Goal: Task Accomplishment & Management: Manage account settings

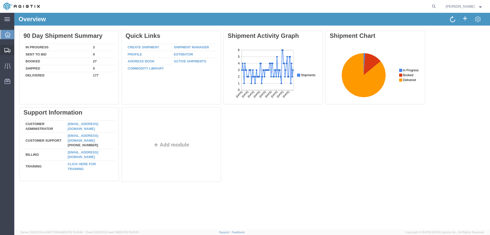
click at [0, 0] on span "Create from Template" at bounding box center [0, 0] width 0 height 0
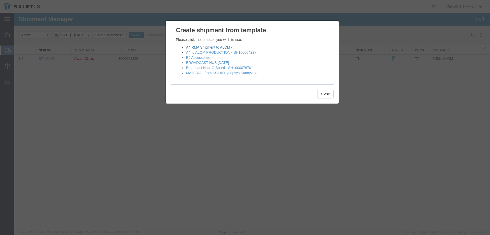
click at [221, 48] on link "A4 RMA Shipment to ALOM -" at bounding box center [209, 47] width 46 height 4
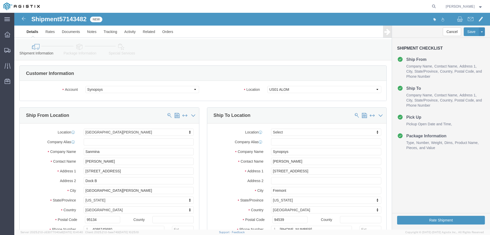
select select
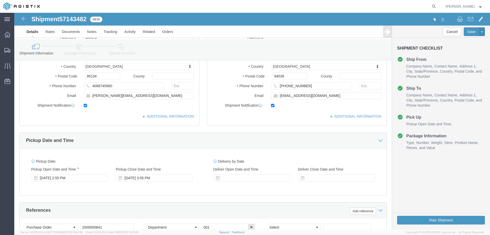
scroll to position [187, 0]
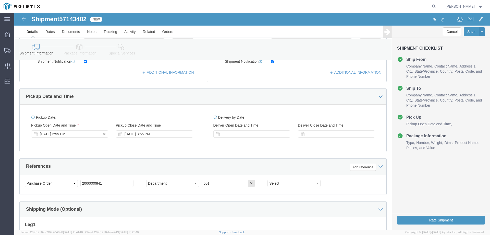
click div "[DATE] 2:55 PM"
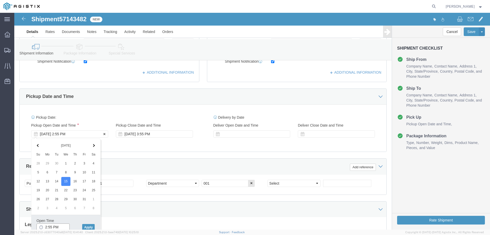
scroll to position [188, 0]
click input "2:55 PM"
type input "2:30 PM"
click button "Apply"
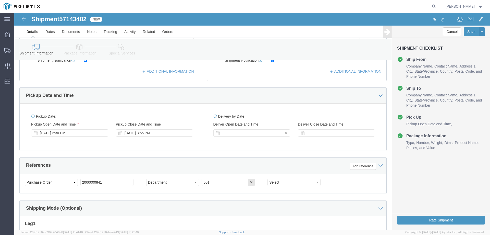
click div
click button "Apply"
click label "Deliver Close Date and Time"
click div
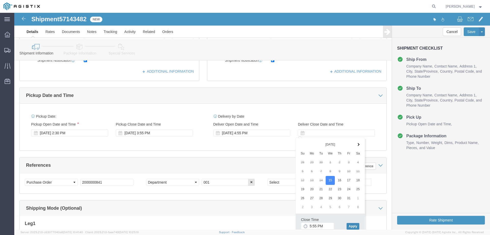
click button "Apply"
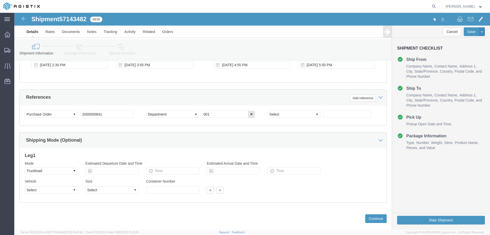
scroll to position [256, 0]
click div "Select Account Type Activity ID Airline Appointment Number ASN Batch Request # …"
click input "2000000841"
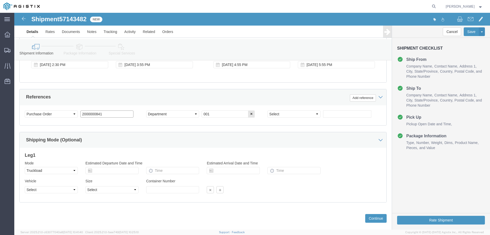
paste input "99"
type input "2000000899"
click button "Continue"
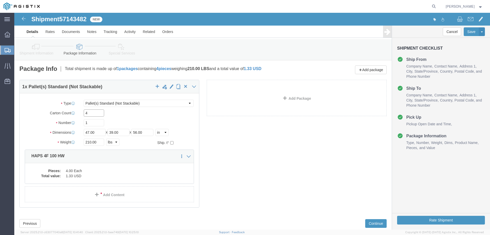
click input "4"
type input "2"
click input "210.00"
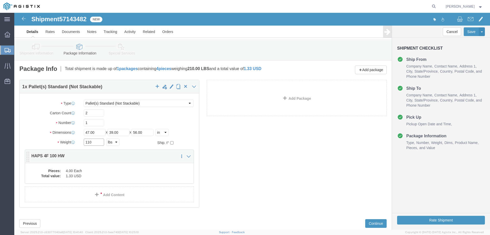
type input "110"
click dd "4.00 Each"
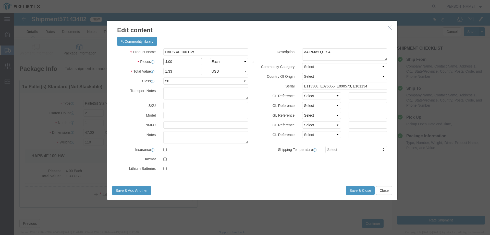
click input "4.00"
type input "2"
type input "0.67"
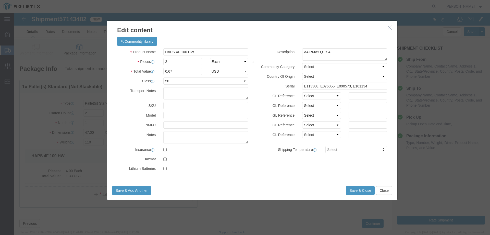
click div "Product Name HAPS 4F 100 HW Pieces 2 Select Bag Barrels 100Board Feet Bottle Bo…"
click textarea "A4 RMAs QTY 4"
type textarea "A4 RMAs QTY 2"
click input "E113388, E076055, E090573, E101134"
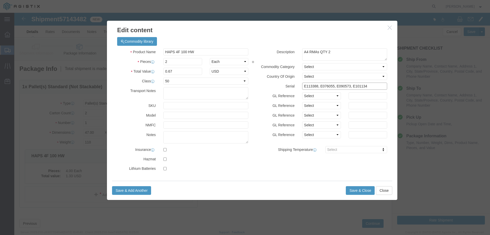
click input "E113388, E076055, E090573, E101134"
paste input "064644 and K066928"
type input "E064644 and K066928"
click button "Save & Close"
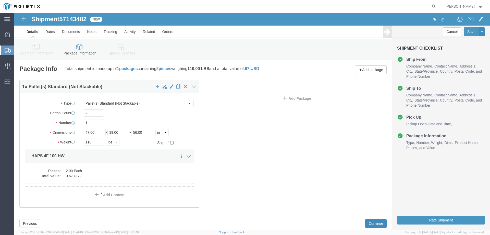
click button "Continue"
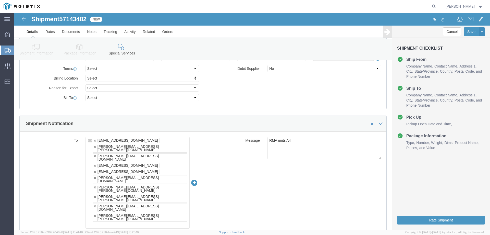
scroll to position [255, 0]
click link
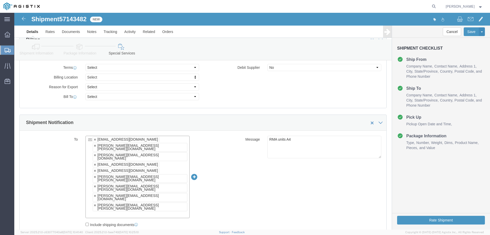
click link
type input "[EMAIL_ADDRESS][DOMAIN_NAME],[PERSON_NAME][DOMAIN_NAME][EMAIL_ADDRESS][PERSON_N…"
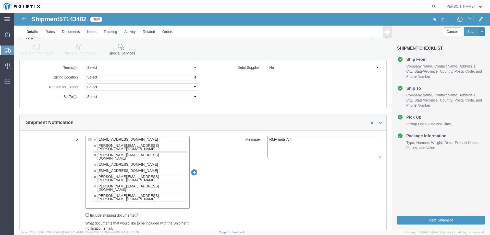
click textarea "RMA units A4"
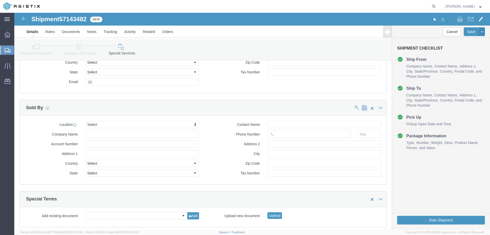
scroll to position [515, 0]
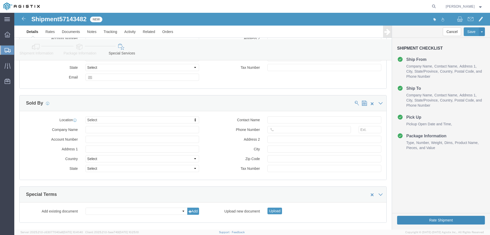
click button "Rate Shipment"
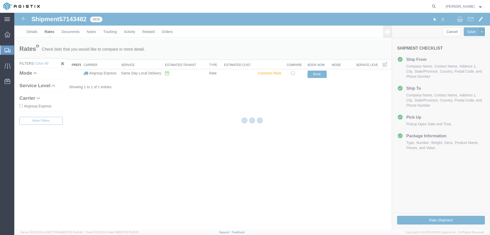
scroll to position [0, 0]
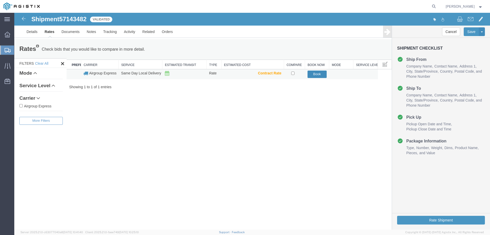
click at [310, 73] on button "Book" at bounding box center [317, 73] width 19 height 7
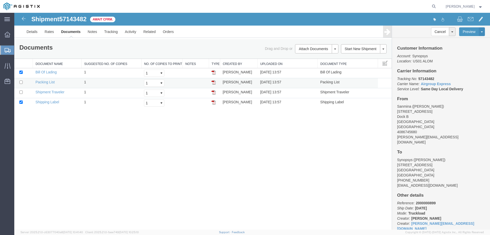
click at [22, 84] on td at bounding box center [23, 83] width 19 height 10
click at [22, 83] on input "checkbox" at bounding box center [20, 81] width 3 height 3
checkbox input "true"
click at [22, 93] on input "checkbox" at bounding box center [20, 91] width 3 height 3
checkbox input "true"
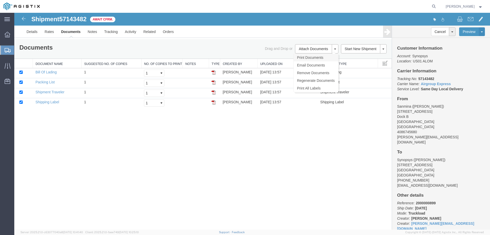
click at [329, 59] on link "Print Documents" at bounding box center [316, 58] width 44 height 8
click at [6, 36] on icon at bounding box center [8, 35] width 6 height 6
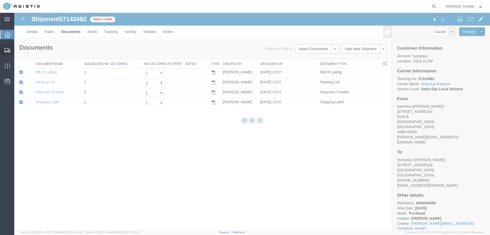
click at [8, 46] on div at bounding box center [7, 50] width 14 height 10
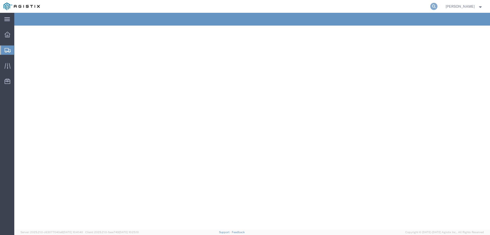
click at [438, 6] on icon at bounding box center [433, 6] width 7 height 7
paste input "57130777"
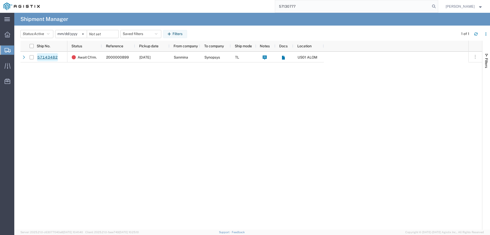
type input "57130777"
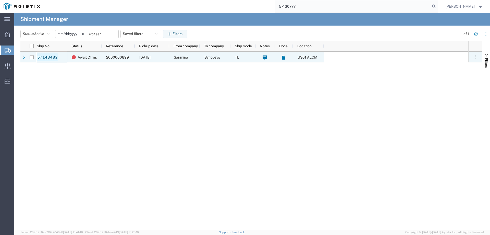
click at [46, 58] on link "57143482" at bounding box center [47, 57] width 21 height 8
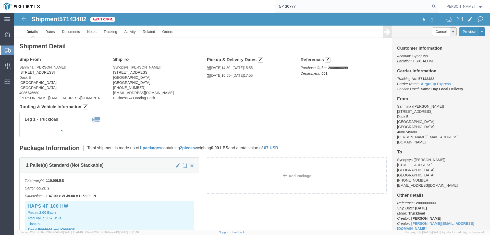
click at [318, 4] on input "57130777" at bounding box center [352, 6] width 155 height 12
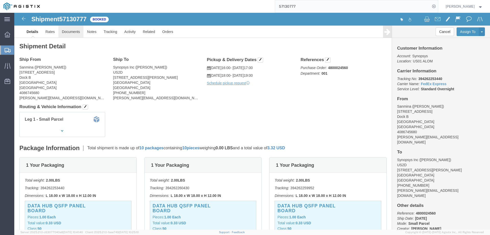
click link "Documents"
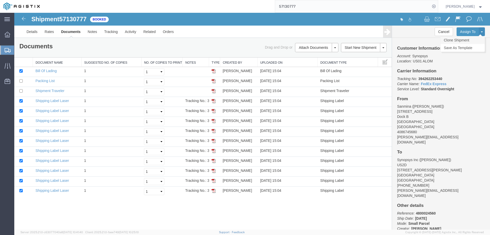
click at [462, 38] on link "Clone Shipment" at bounding box center [463, 40] width 44 height 8
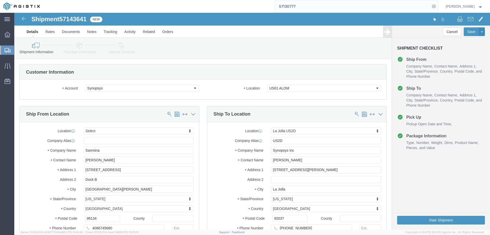
select select
select select "63192"
click link "Package Information"
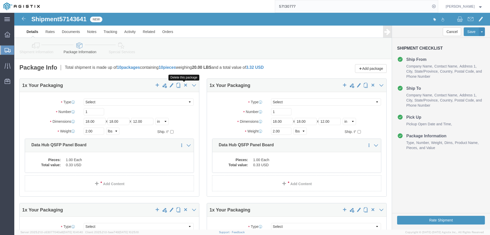
click span "button"
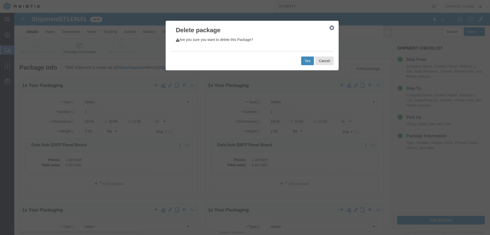
click button "Yes"
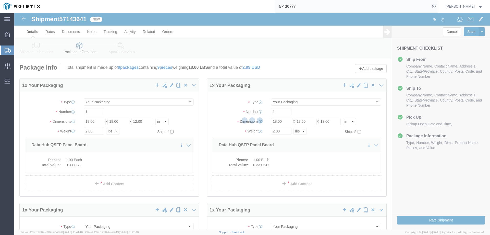
click at [184, 86] on div at bounding box center [252, 121] width 476 height 216
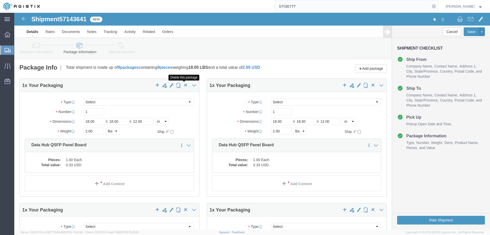
click span "button"
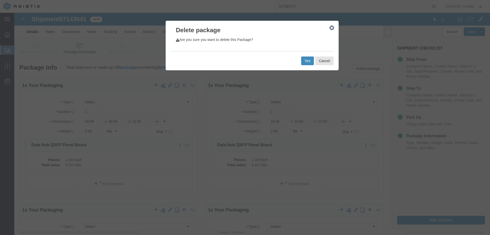
click button "Yes"
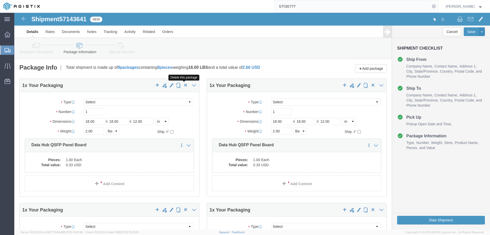
click span "button"
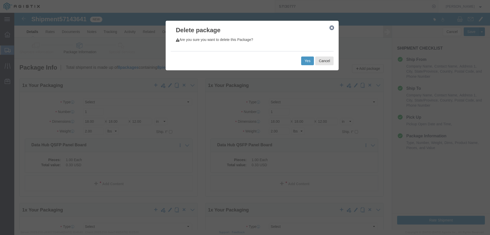
click div "Yes Cancel"
click button "Yes"
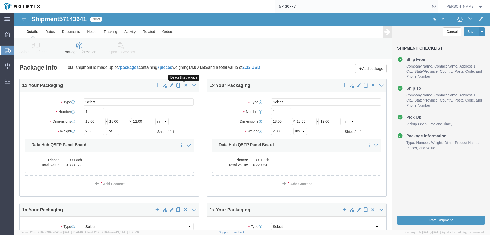
click span "button"
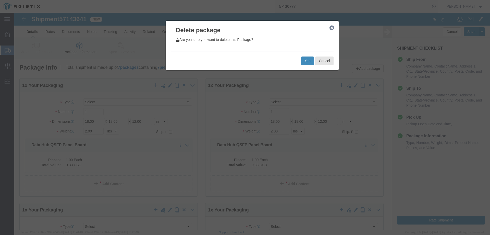
click button "Yes"
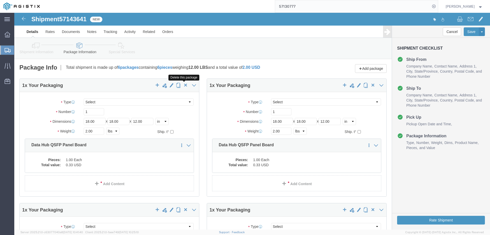
click span "button"
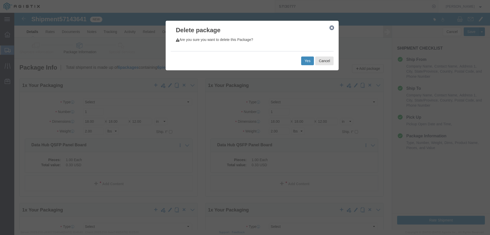
click button "Yes"
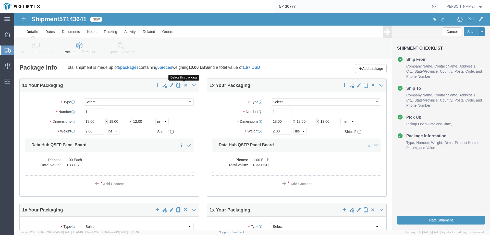
click span "button"
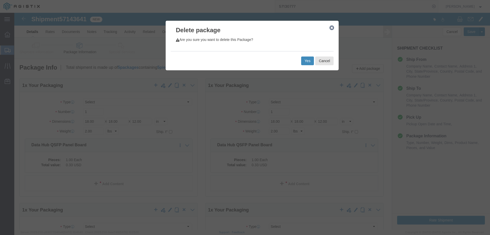
click button "Yes"
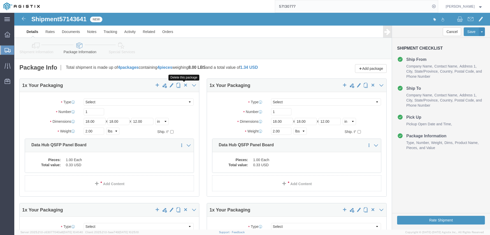
click span "button"
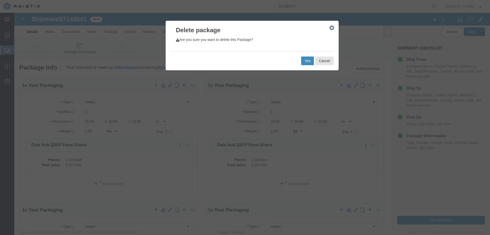
click button "Yes"
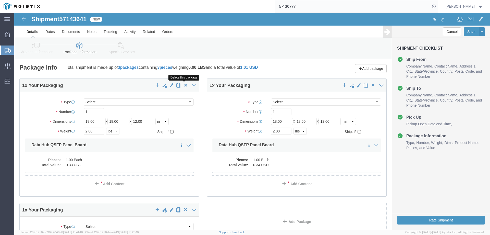
click span "button"
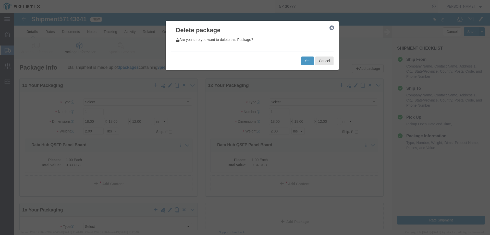
click div "Yes Cancel"
click button "Yes"
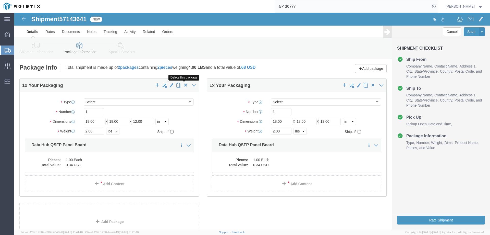
click span "button"
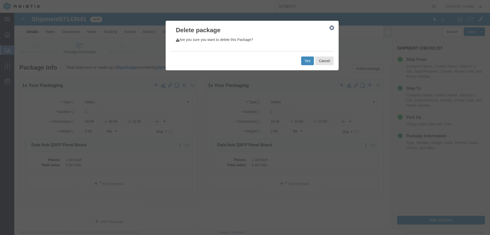
click button "Yes"
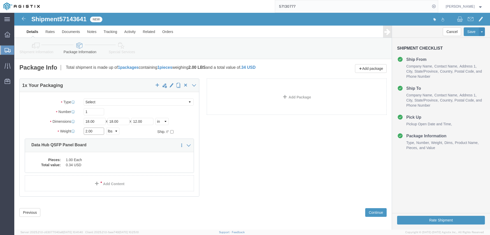
click input "2.00"
type input "15"
click dd "1.00 Each"
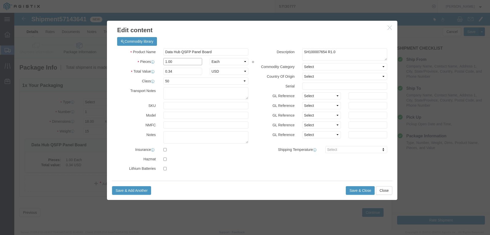
click input "1.00"
type input "10"
type input "3.4"
click button "Save & Close"
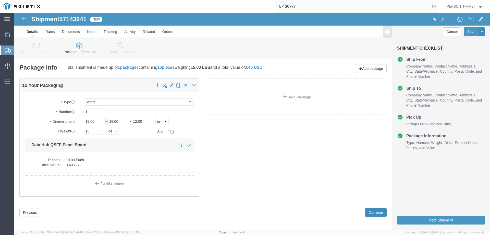
click button "Continue"
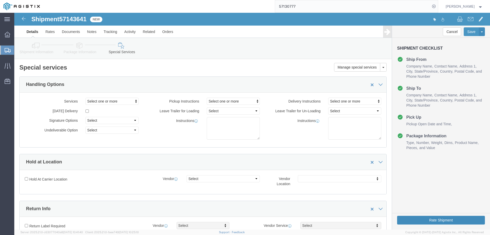
click button "Rate Shipment"
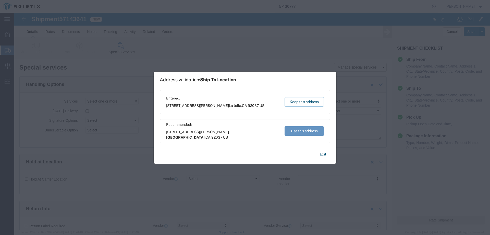
click at [309, 95] on div "Entered: [STREET_ADDRESS][PERSON_NAME] Keep this address" at bounding box center [245, 102] width 171 height 24
click at [308, 98] on button "Keep this address" at bounding box center [304, 101] width 39 height 9
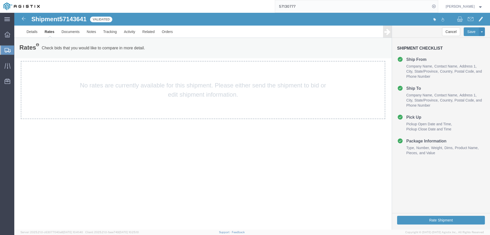
click at [82, 17] on span "57143641" at bounding box center [72, 19] width 27 height 7
copy span "57143641"
click at [79, 20] on span "57143641" at bounding box center [72, 19] width 27 height 7
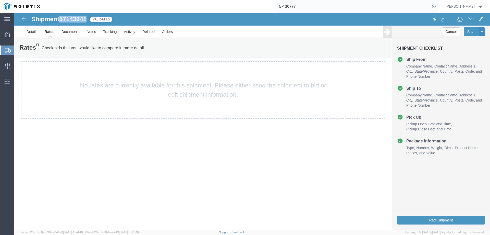
copy span "57143641"
click at [71, 21] on span "57143641" at bounding box center [72, 19] width 27 height 7
click at [82, 15] on div "Shipment 57143641 Validated Details Rates Documents Notes Tracking Activity Rel…" at bounding box center [252, 25] width 476 height 25
drag, startPoint x: 82, startPoint y: 15, endPoint x: 80, endPoint y: 18, distance: 3.8
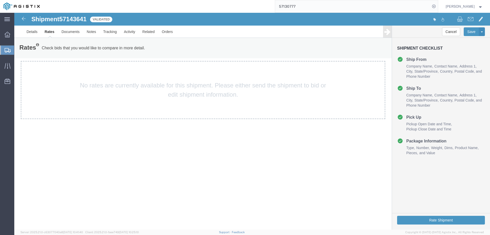
click at [82, 16] on div "Shipment 57143641 Validated Details Rates Documents Notes Tracking Activity Rel…" at bounding box center [252, 25] width 476 height 25
click at [80, 19] on span "57143641" at bounding box center [72, 19] width 27 height 7
click at [0, 0] on span "Shipment Manager" at bounding box center [0, 0] width 0 height 0
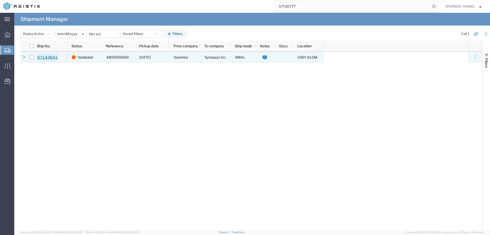
click at [42, 56] on link "57143641" at bounding box center [47, 57] width 21 height 8
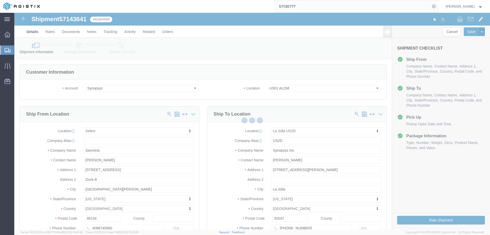
click at [73, 30] on div at bounding box center [252, 121] width 476 height 216
select select
select select "63192"
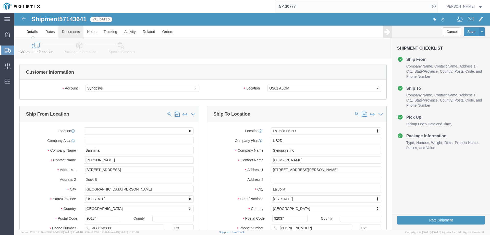
click link "Documents"
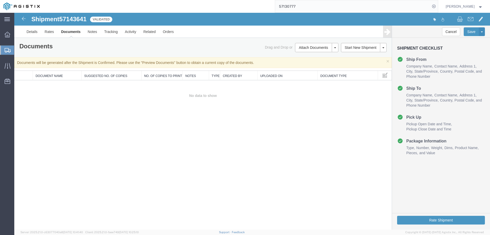
click at [0, 0] on span "Shipment Manager" at bounding box center [0, 0] width 0 height 0
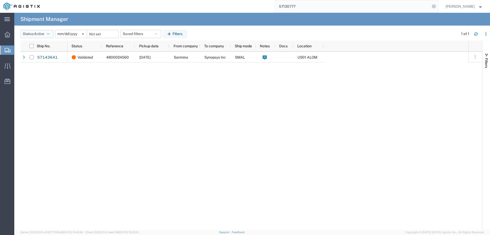
click at [44, 35] on span "Active" at bounding box center [39, 34] width 10 height 4
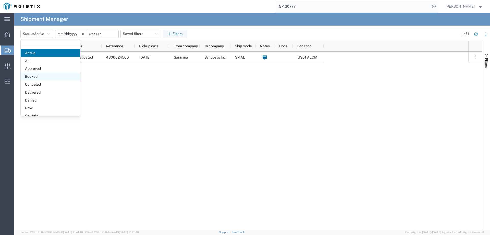
click at [30, 77] on span "Booked" at bounding box center [50, 76] width 59 height 8
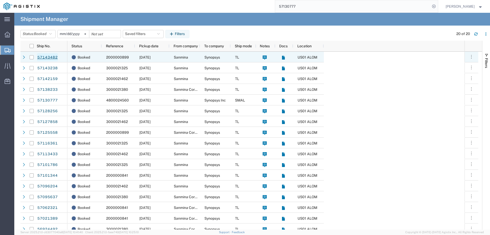
click at [43, 57] on link "57143482" at bounding box center [47, 57] width 21 height 8
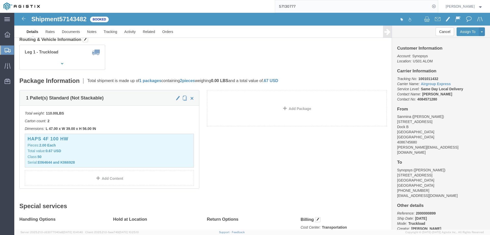
scroll to position [68, 0]
click link "Documents"
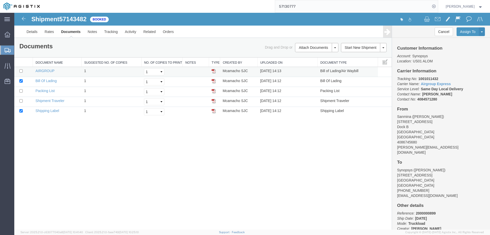
click at [44, 74] on td "AIRGROUP" at bounding box center [57, 72] width 49 height 10
click at [45, 71] on link "AIRGROUP" at bounding box center [44, 71] width 19 height 4
